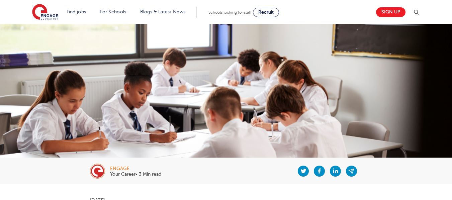
scroll to position [33, 0]
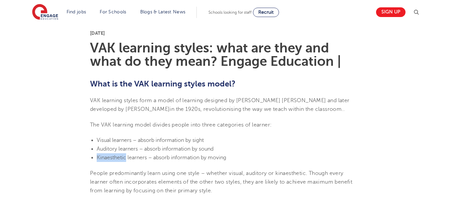
scroll to position [165, 0]
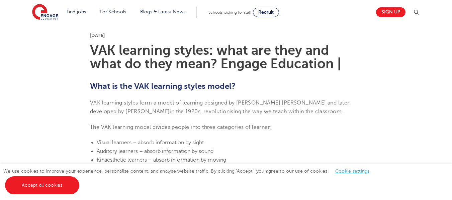
click at [355, 114] on p "VAK learning styles form a model of learning designed by [PERSON_NAME] [PERSON_…" at bounding box center [226, 108] width 272 height 18
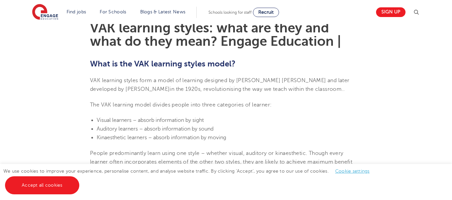
scroll to position [198, 0]
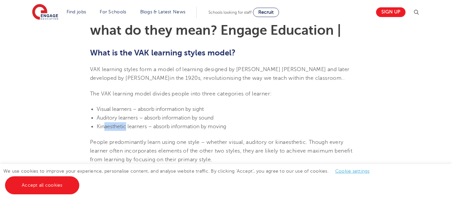
drag, startPoint x: 105, startPoint y: 128, endPoint x: 127, endPoint y: 127, distance: 22.1
click at [127, 127] on span "Kinaesthetic learners – absorb information by moving" at bounding box center [161, 127] width 129 height 6
copy span "aesthetic"
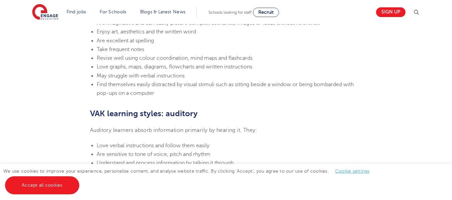
scroll to position [365, 0]
